Goal: Task Accomplishment & Management: Use online tool/utility

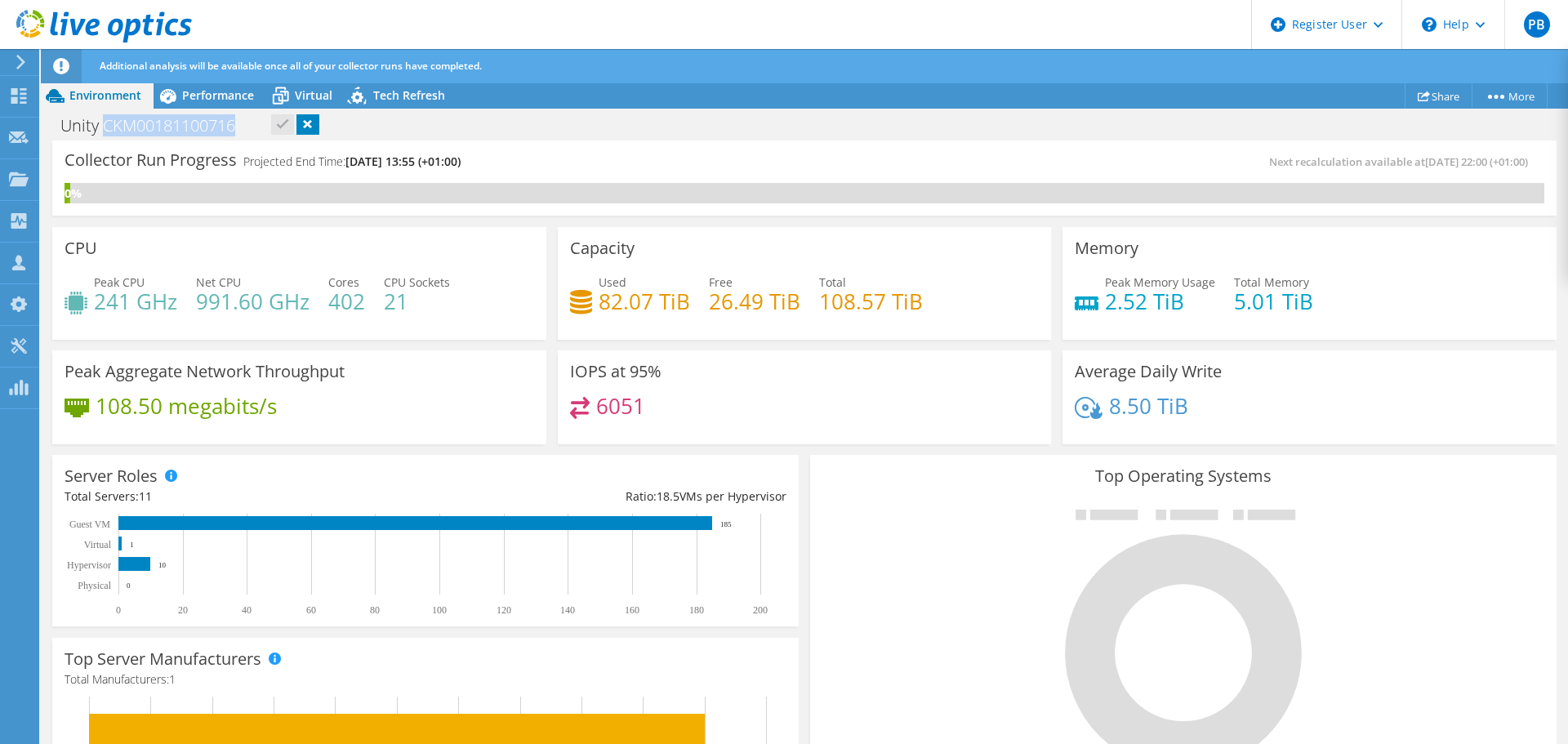
scroll to position [241, 0]
click at [214, 99] on span "Performance" at bounding box center [218, 95] width 72 height 16
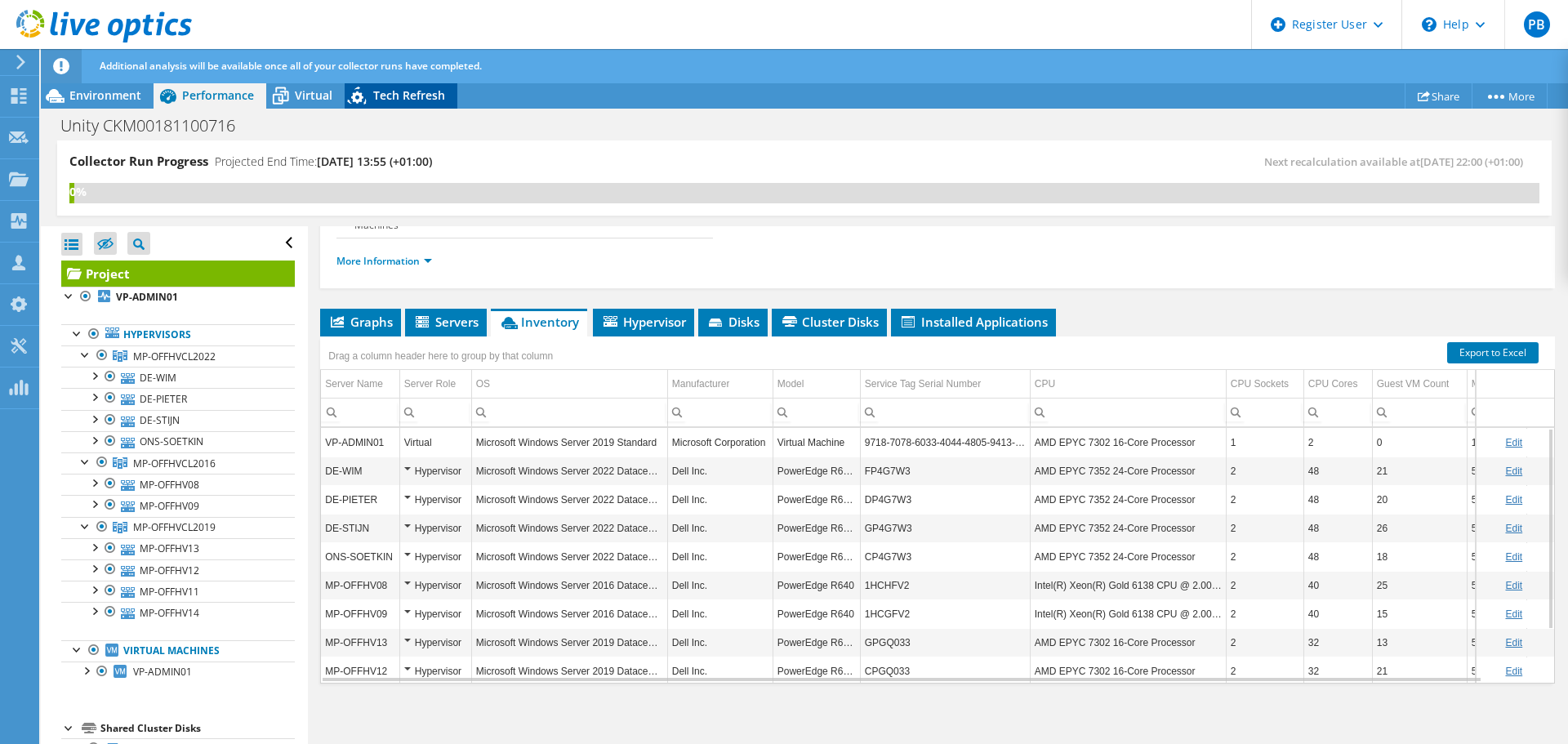
click at [395, 94] on span "Tech Refresh" at bounding box center [409, 95] width 72 height 16
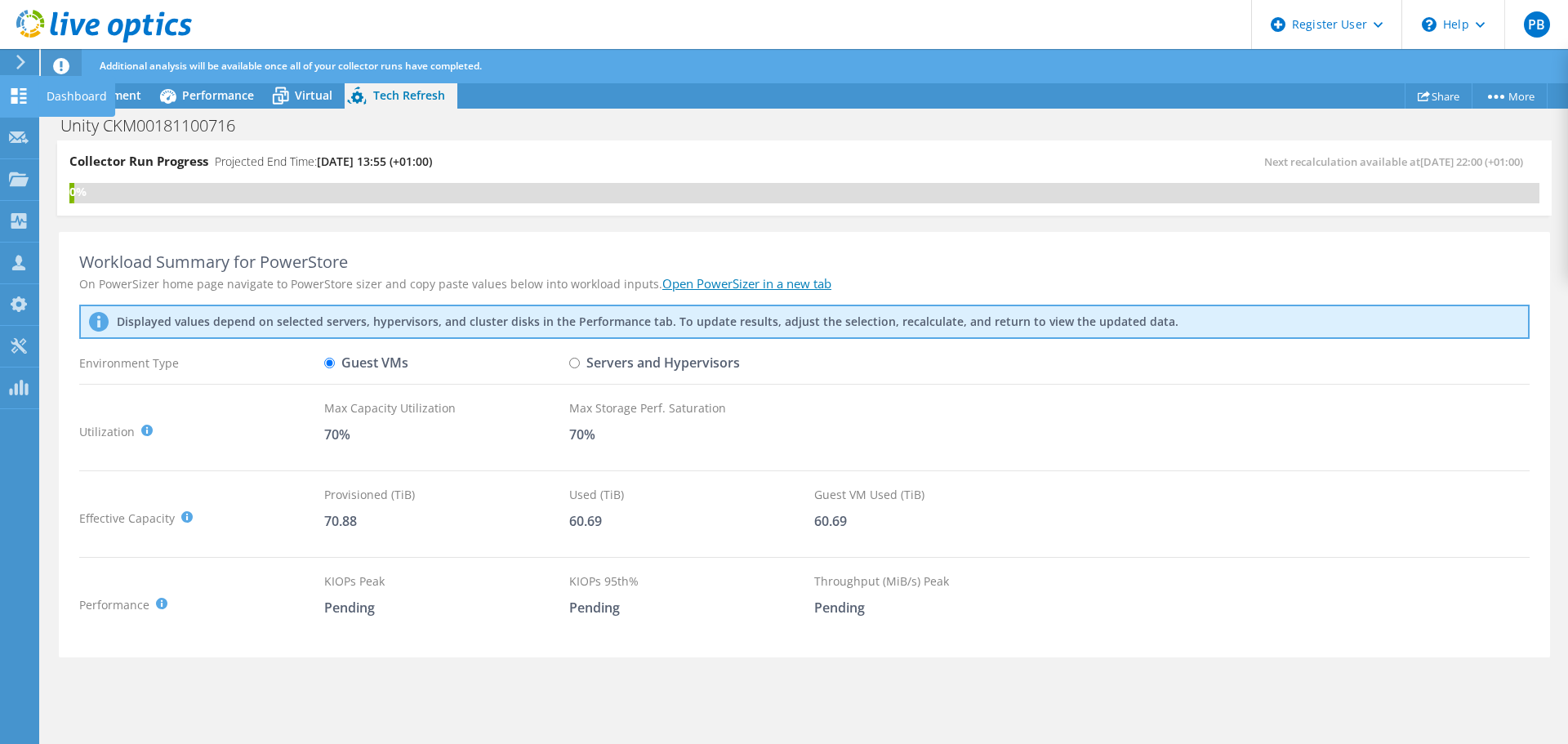
click at [78, 90] on div "Dashboard" at bounding box center [77, 96] width 77 height 41
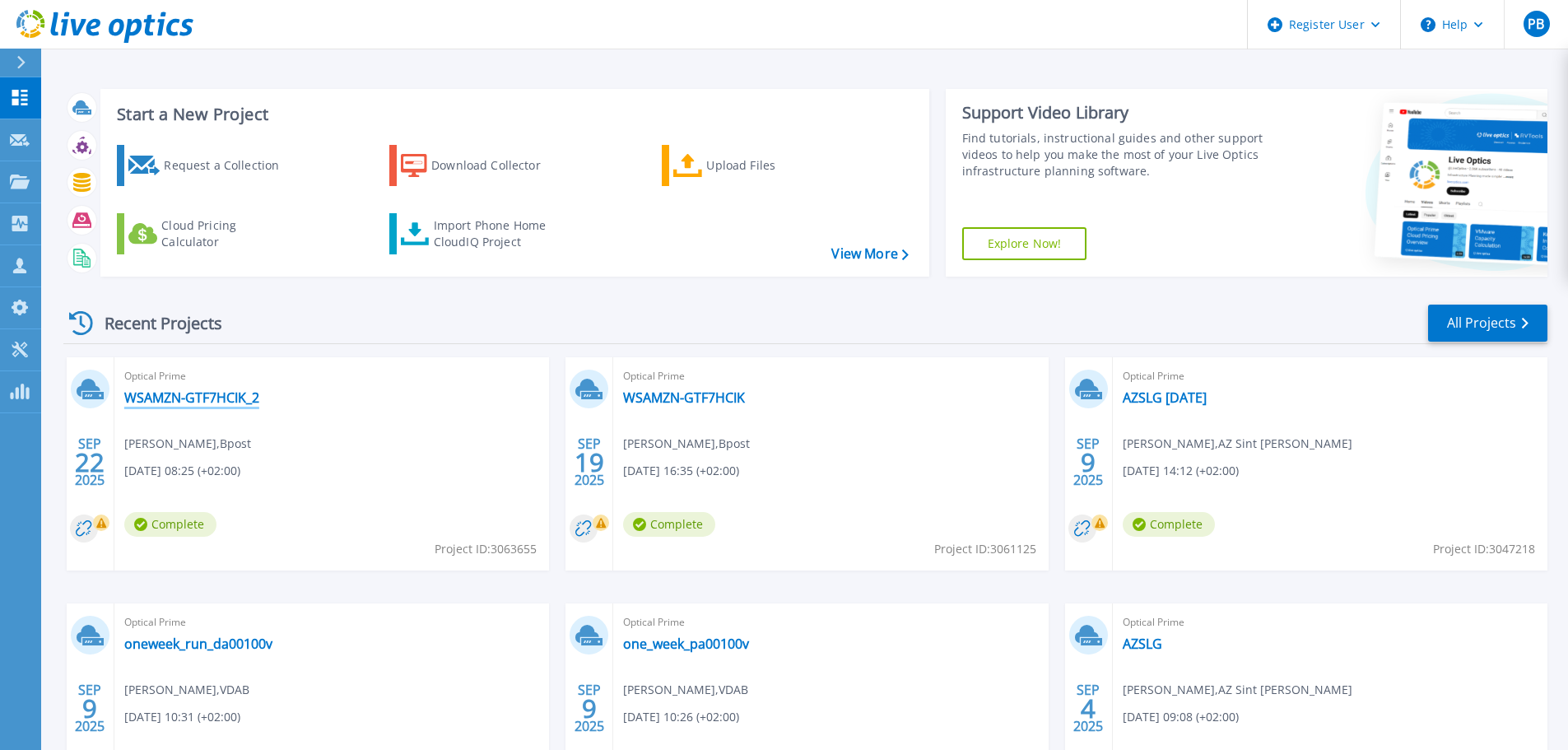
click at [173, 397] on link "WSAMZN-GTF7HCIK_2" at bounding box center [191, 398] width 135 height 17
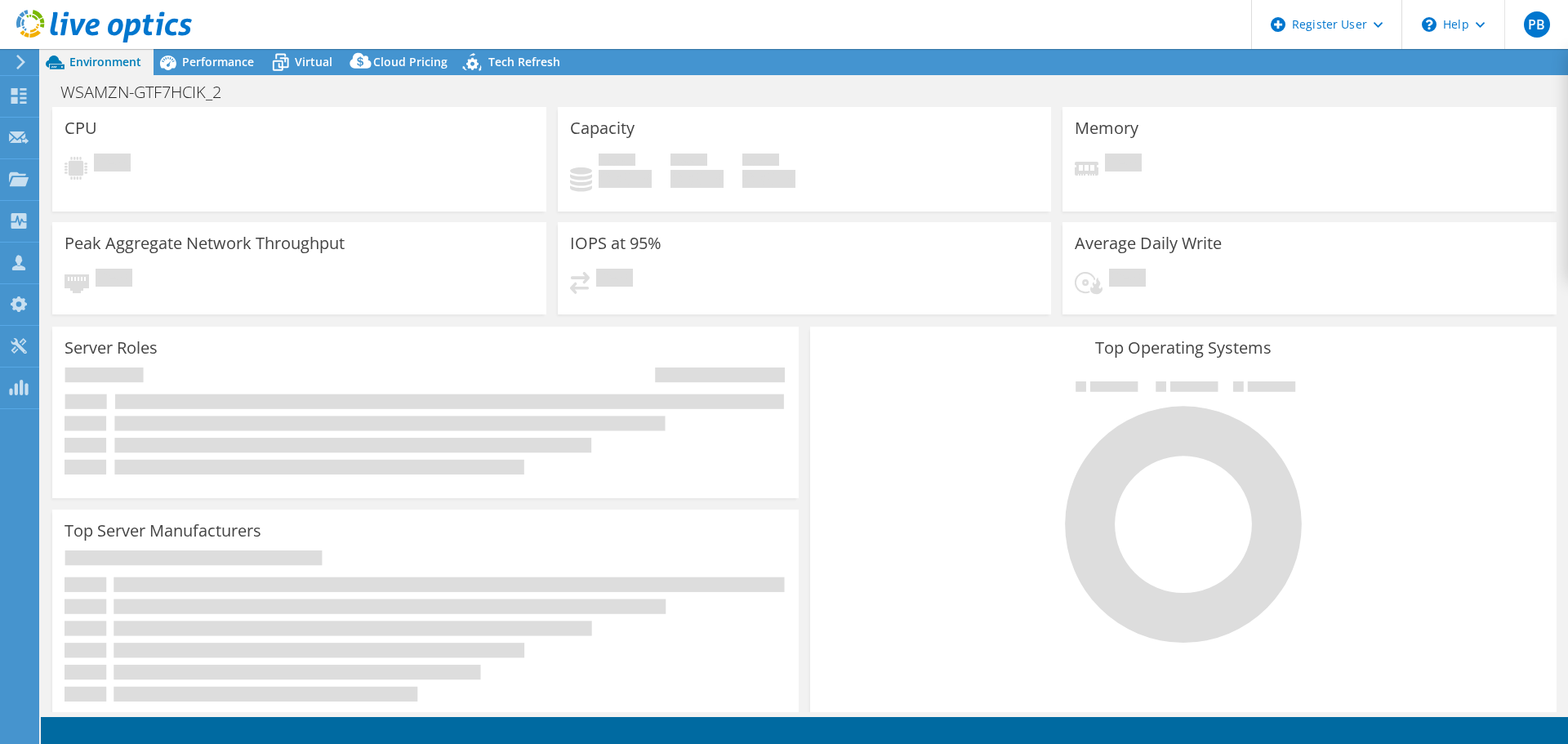
select select "USD"
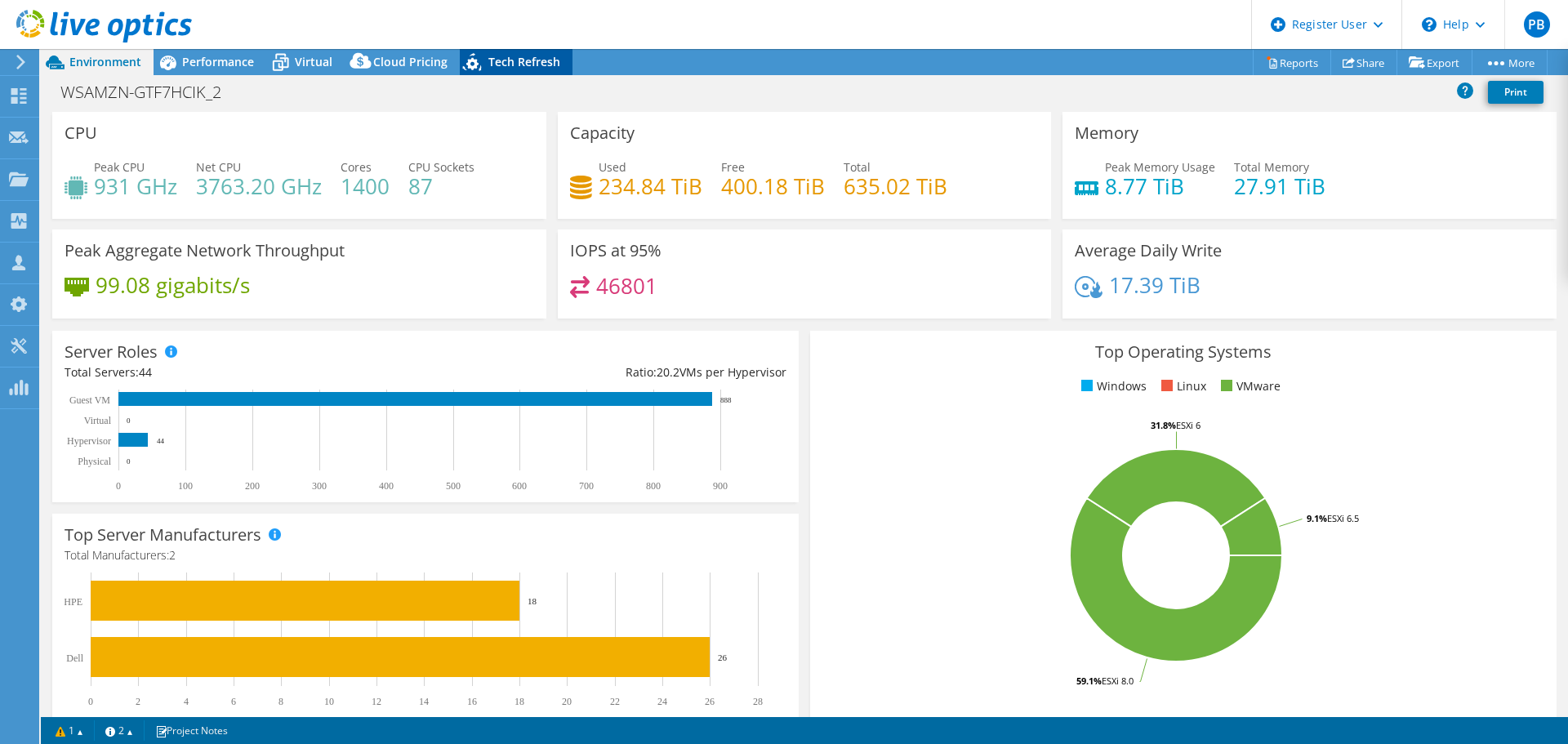
click at [541, 65] on span "Tech Refresh" at bounding box center [524, 61] width 72 height 16
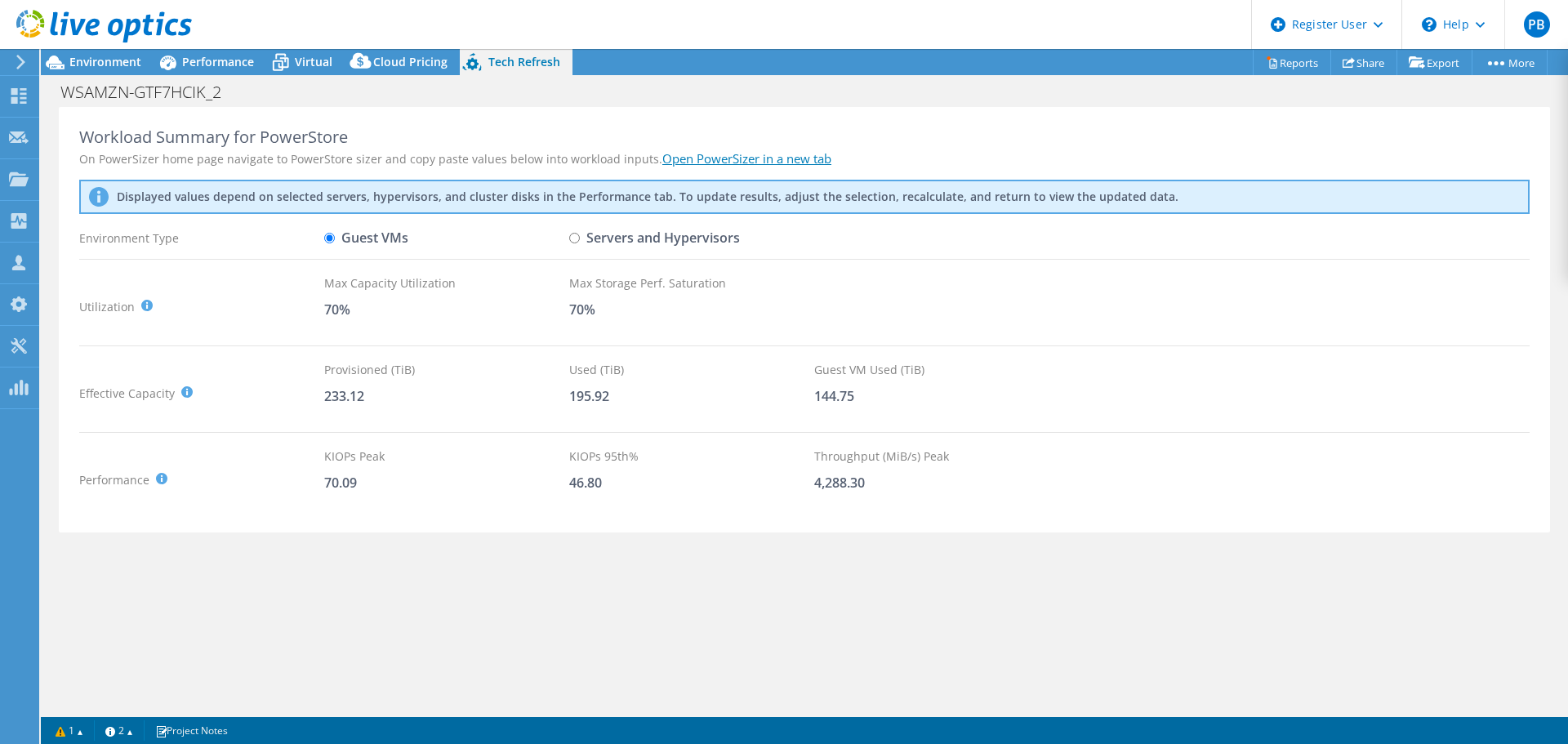
click at [577, 241] on input "Servers and Hypervisors" at bounding box center [575, 237] width 11 height 11
radio input "true"
click at [331, 238] on input "Guest VMs" at bounding box center [329, 237] width 11 height 11
radio input "true"
radio input "false"
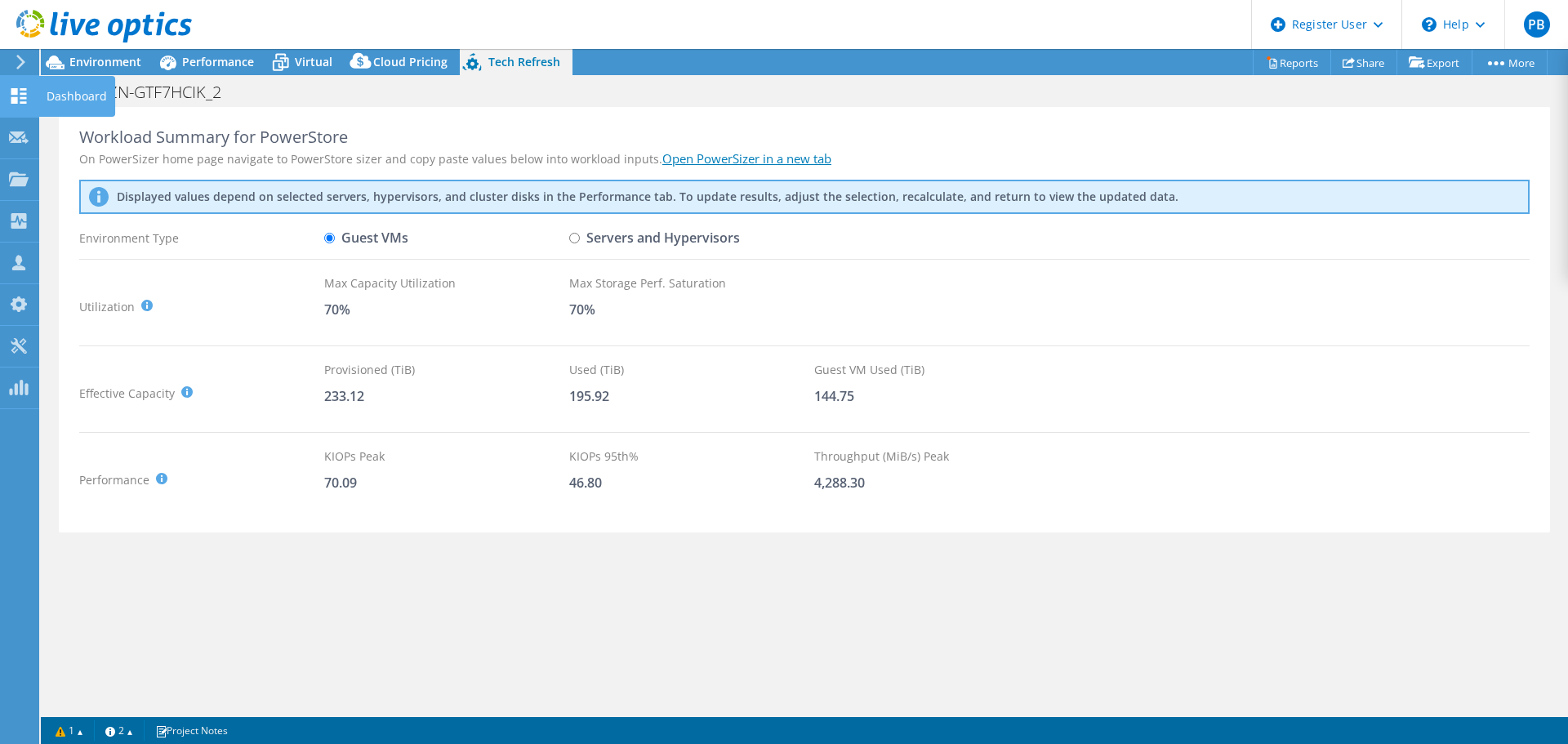
click at [27, 94] on icon at bounding box center [18, 95] width 19 height 16
